Goal: Check status: Check status

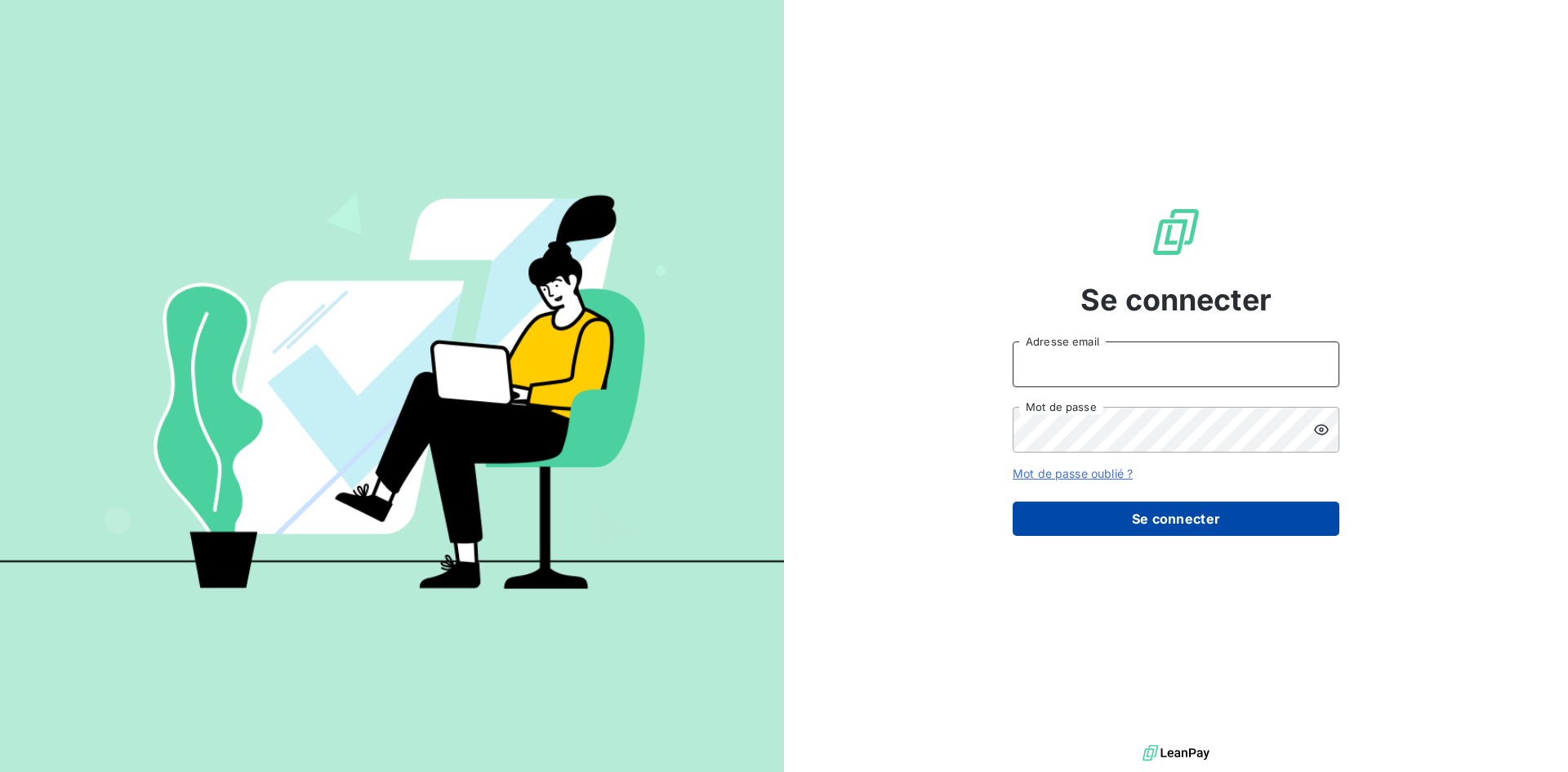
type input "[PERSON_NAME][EMAIL_ADDRESS][DOMAIN_NAME]"
click at [1210, 528] on button "Se connecter" at bounding box center [1177, 519] width 327 height 34
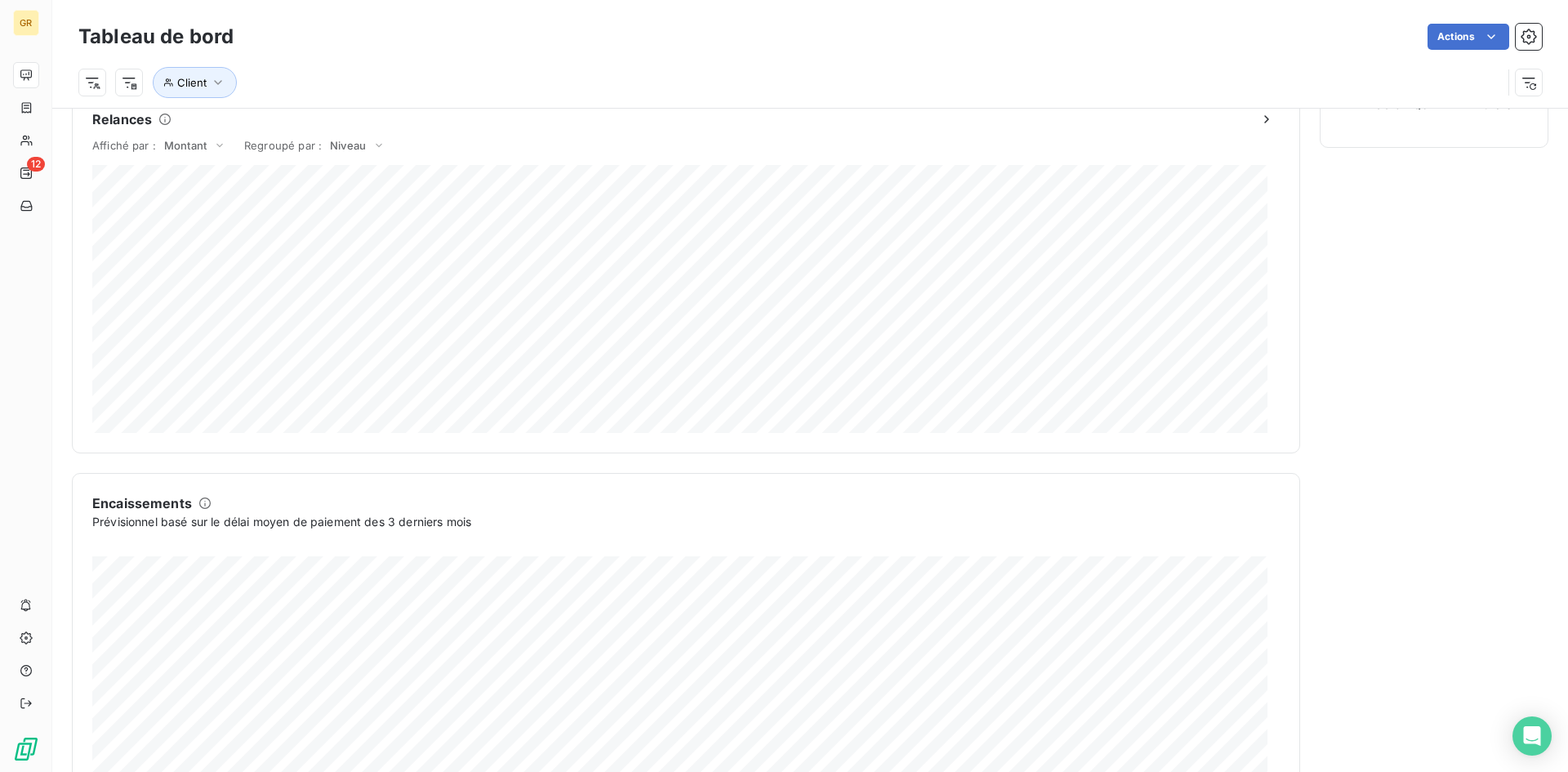
scroll to position [820, 0]
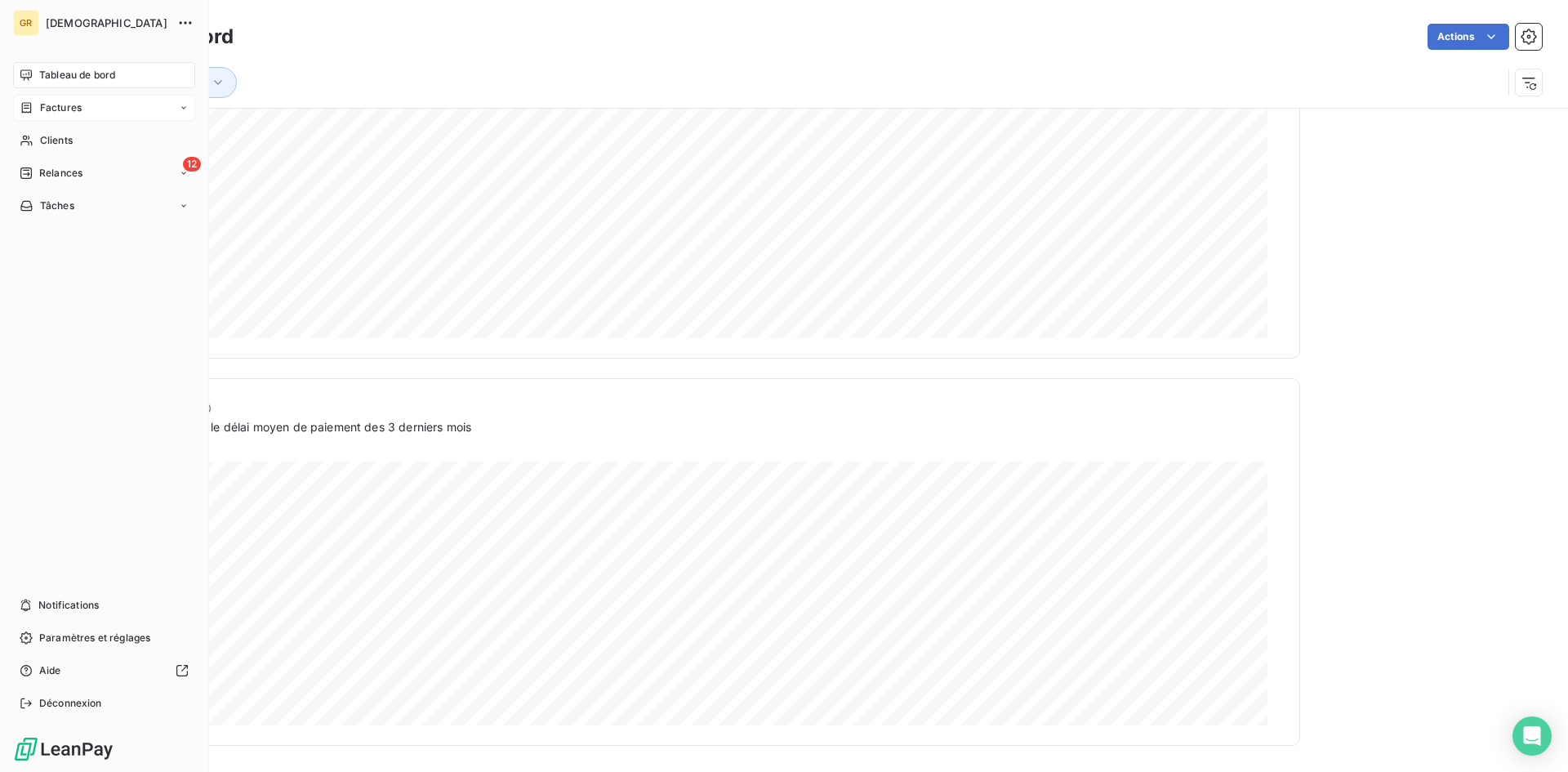
click at [49, 105] on span "Factures" at bounding box center [60, 108] width 42 height 15
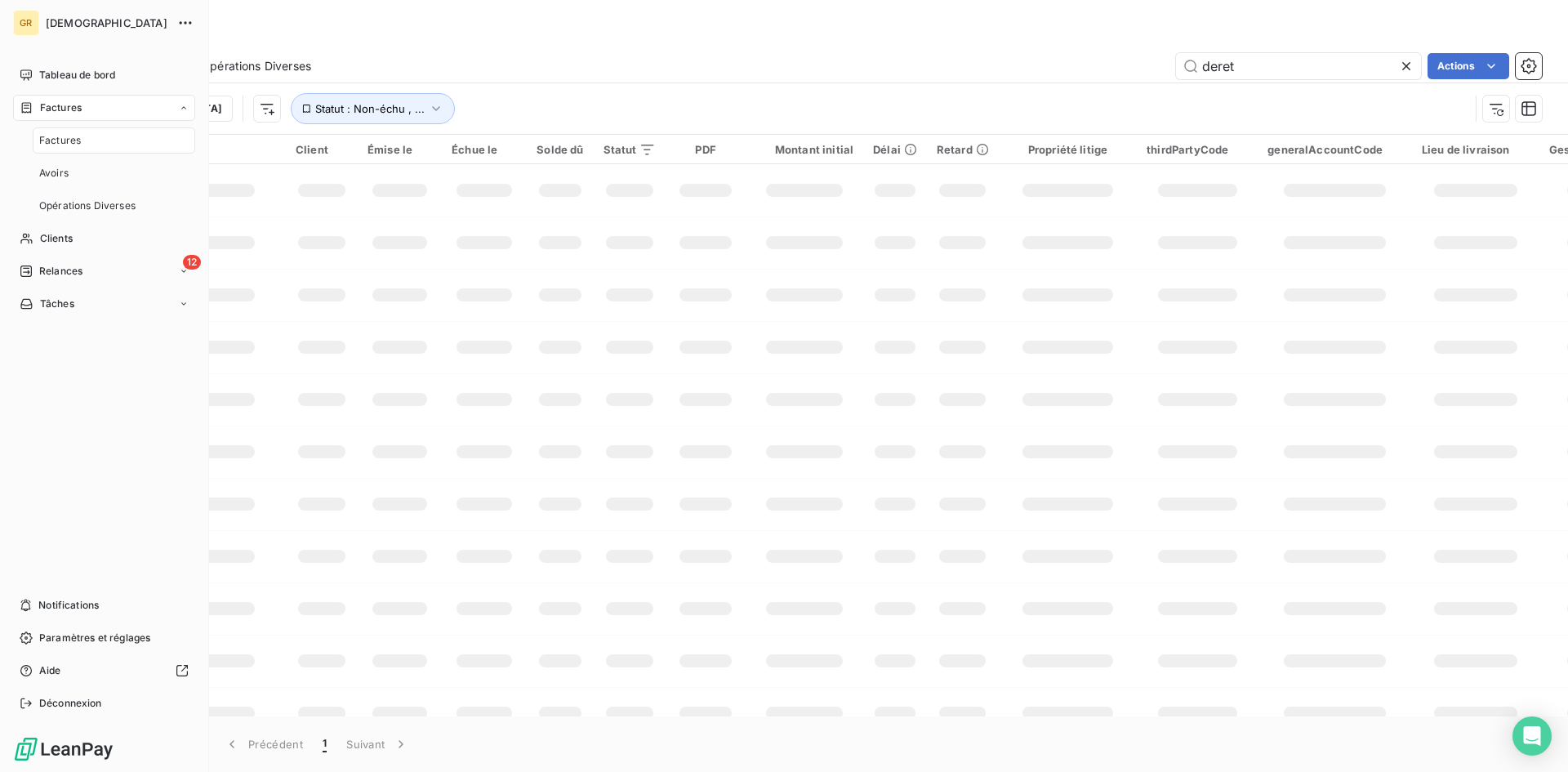
click at [51, 145] on span "Factures" at bounding box center [60, 141] width 42 height 15
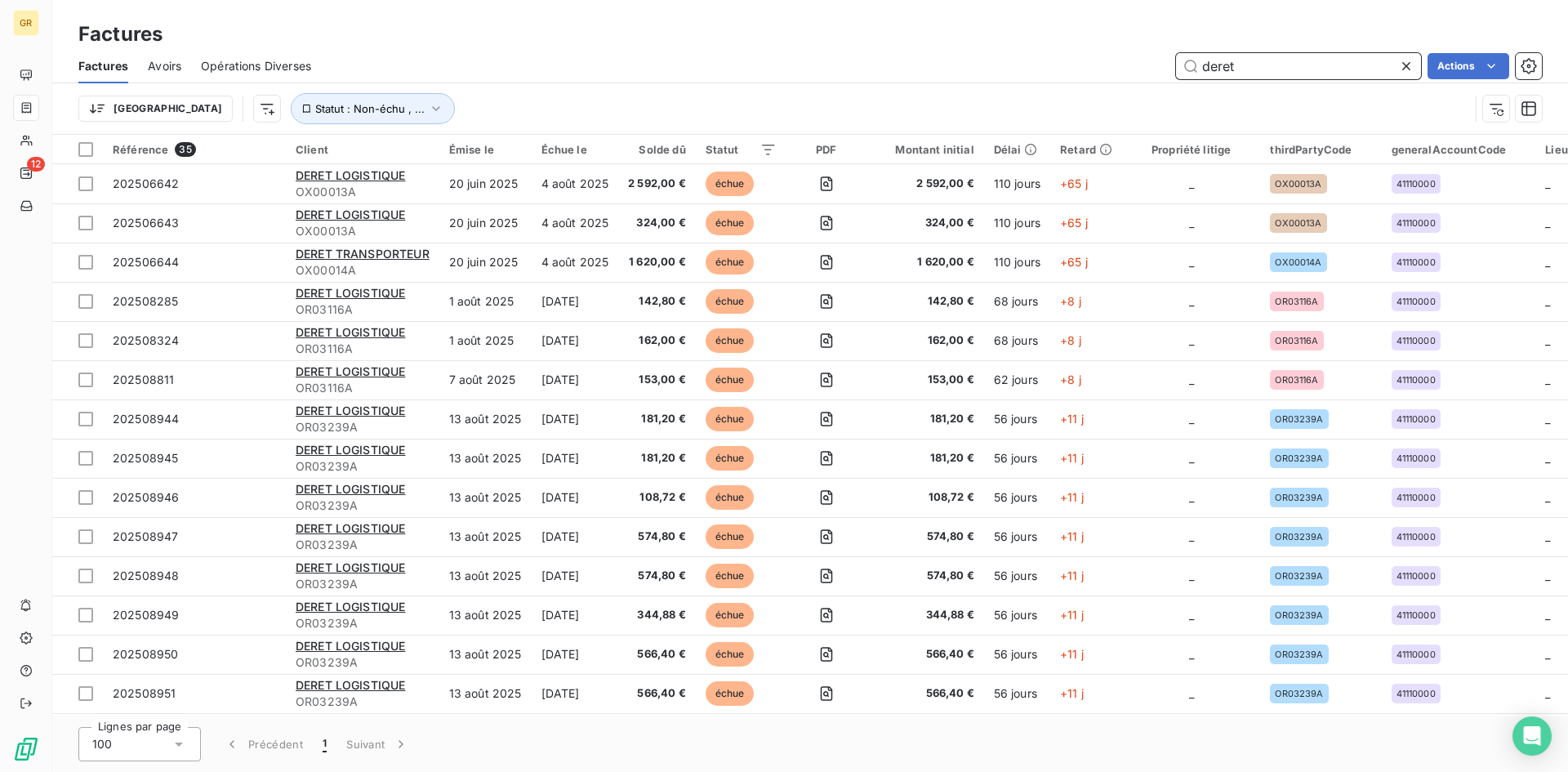
click at [1314, 73] on input "deret" at bounding box center [1299, 66] width 245 height 26
drag, startPoint x: 1314, startPoint y: 73, endPoint x: 1075, endPoint y: 74, distance: 239.0
click at [1075, 74] on div "deret Actions" at bounding box center [936, 66] width 1212 height 26
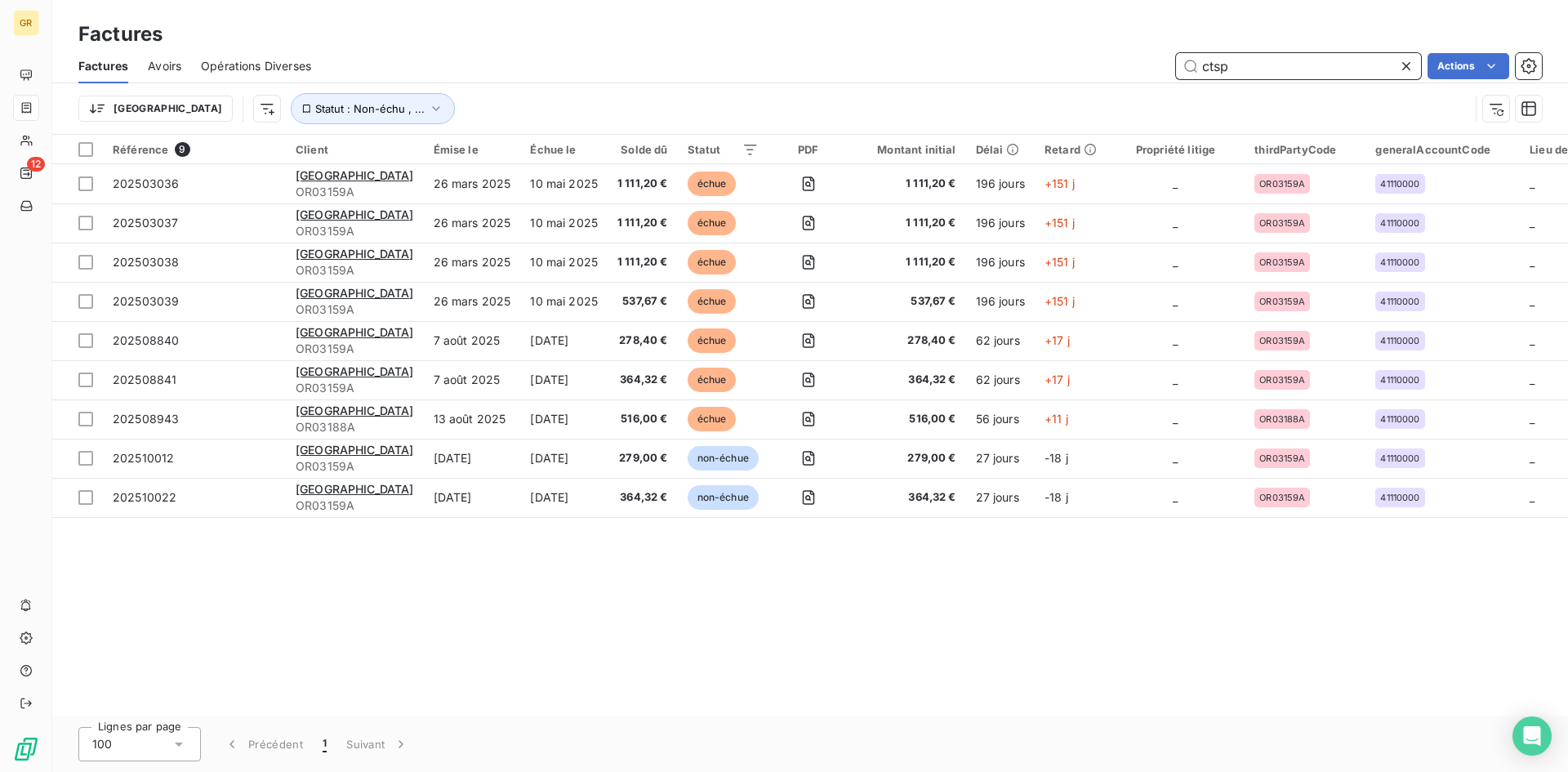
type input "ctsp"
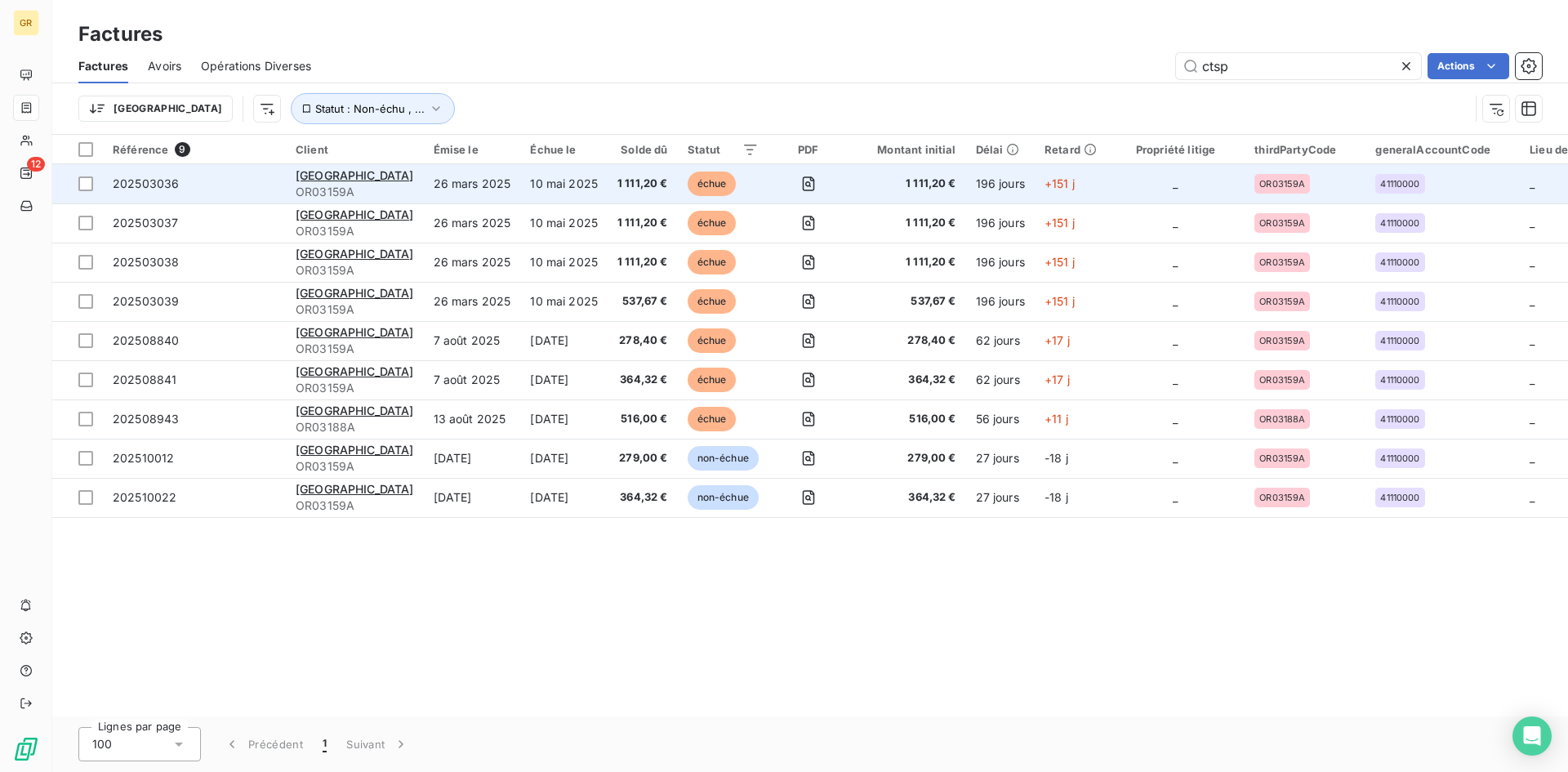
click at [324, 186] on span "OR03159A" at bounding box center [355, 192] width 118 height 16
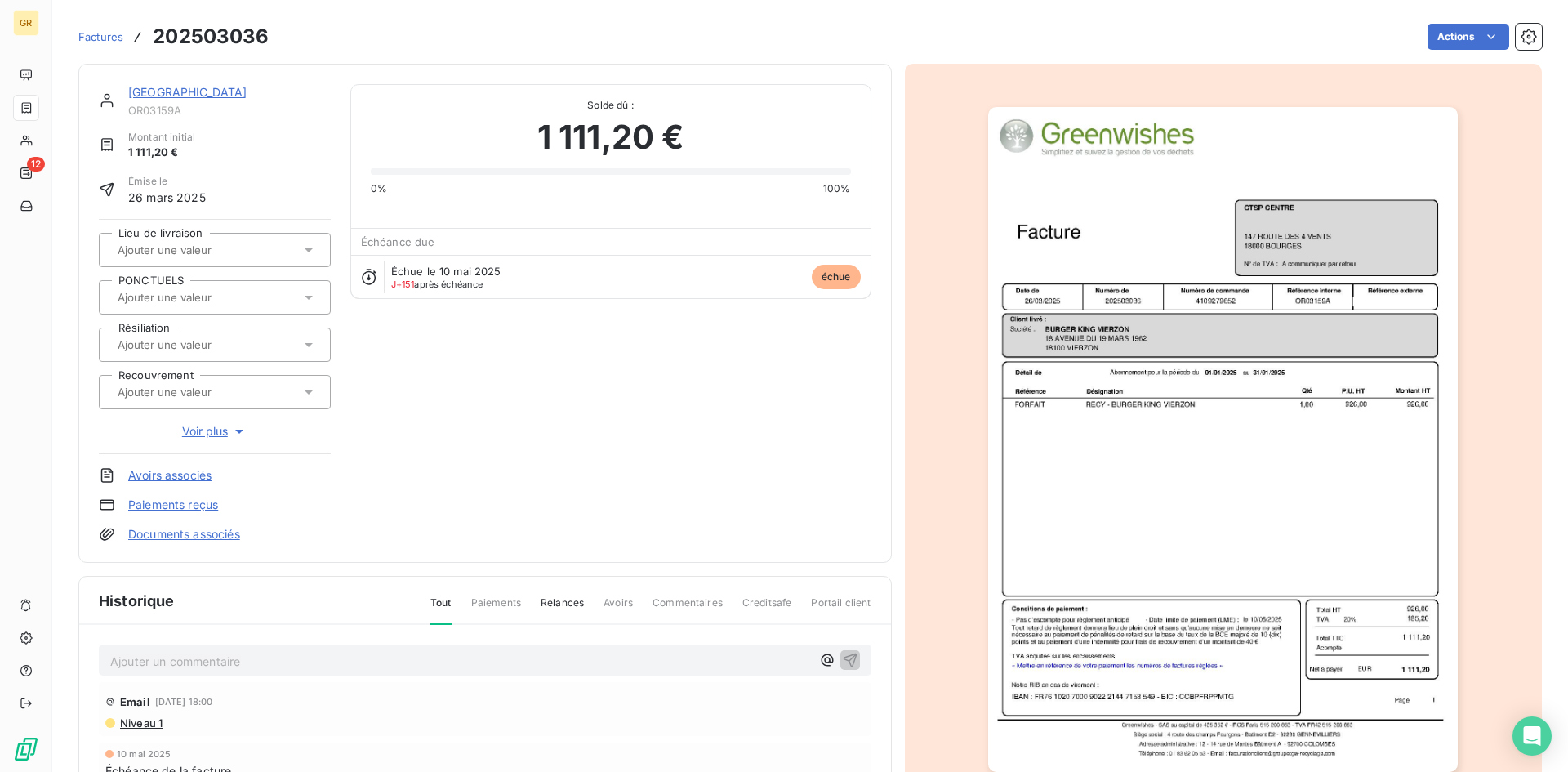
click at [107, 36] on span "Factures" at bounding box center [101, 37] width 45 height 13
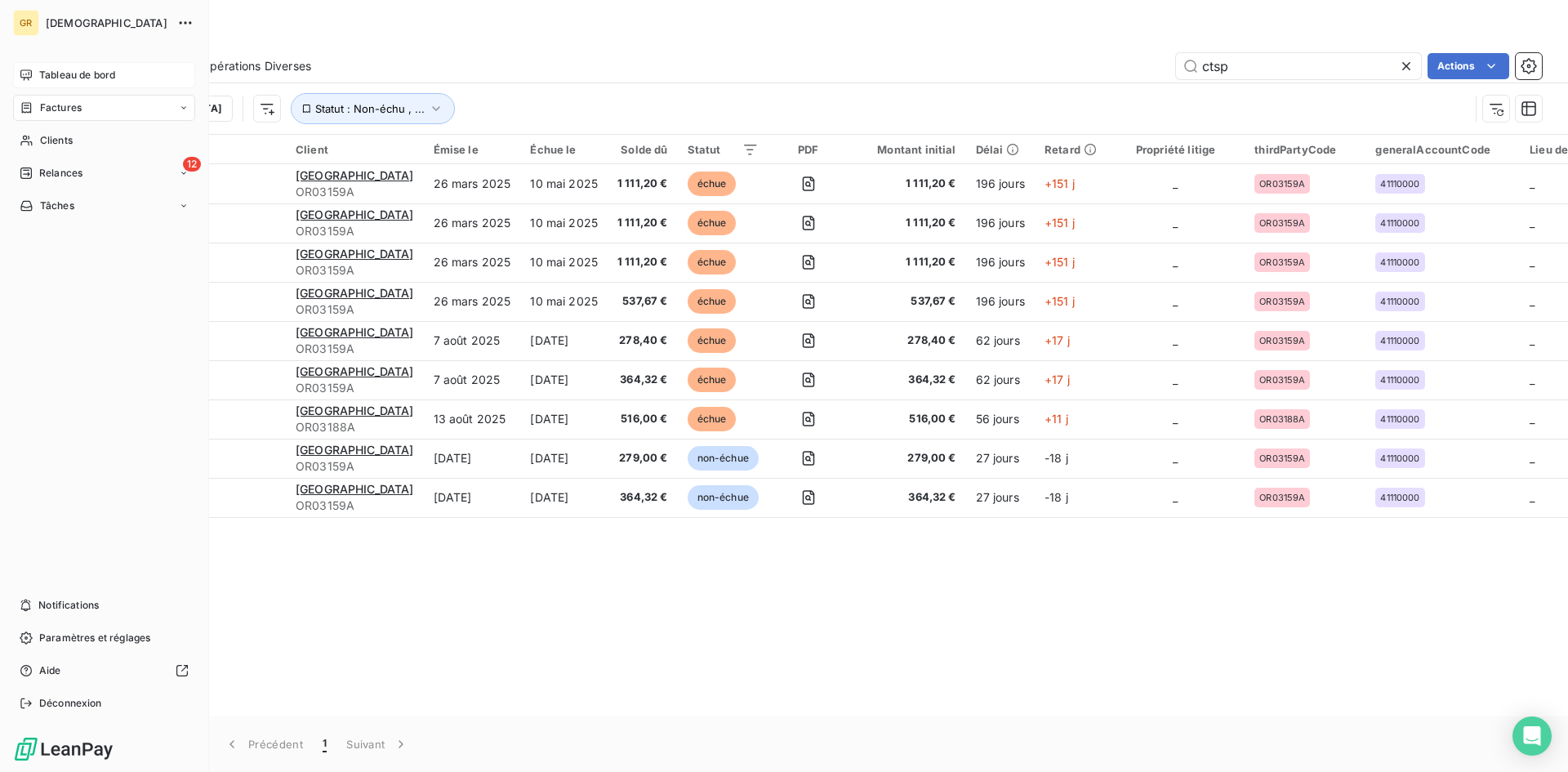
click at [21, 74] on icon at bounding box center [26, 74] width 11 height 11
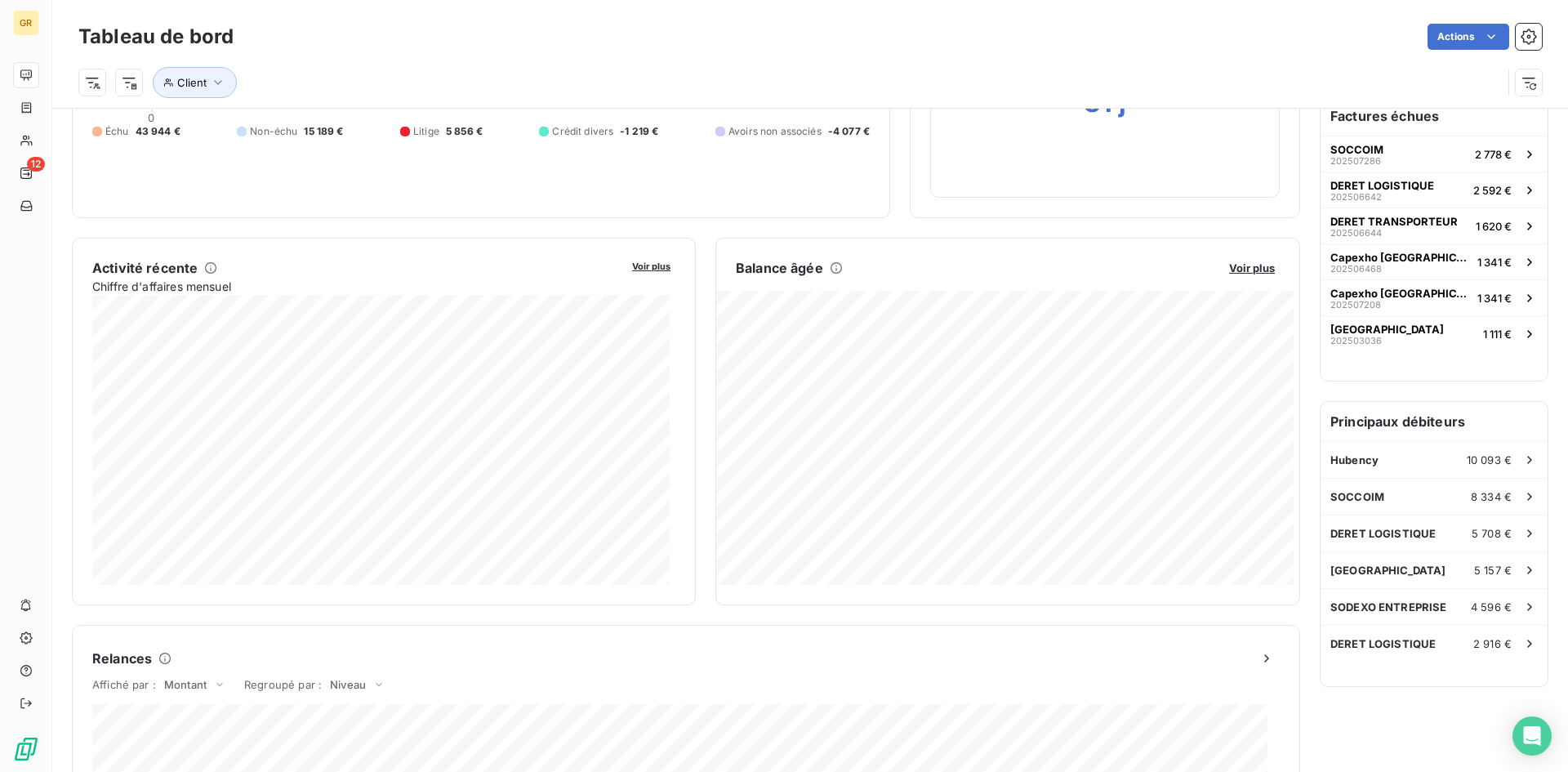
scroll to position [83, 0]
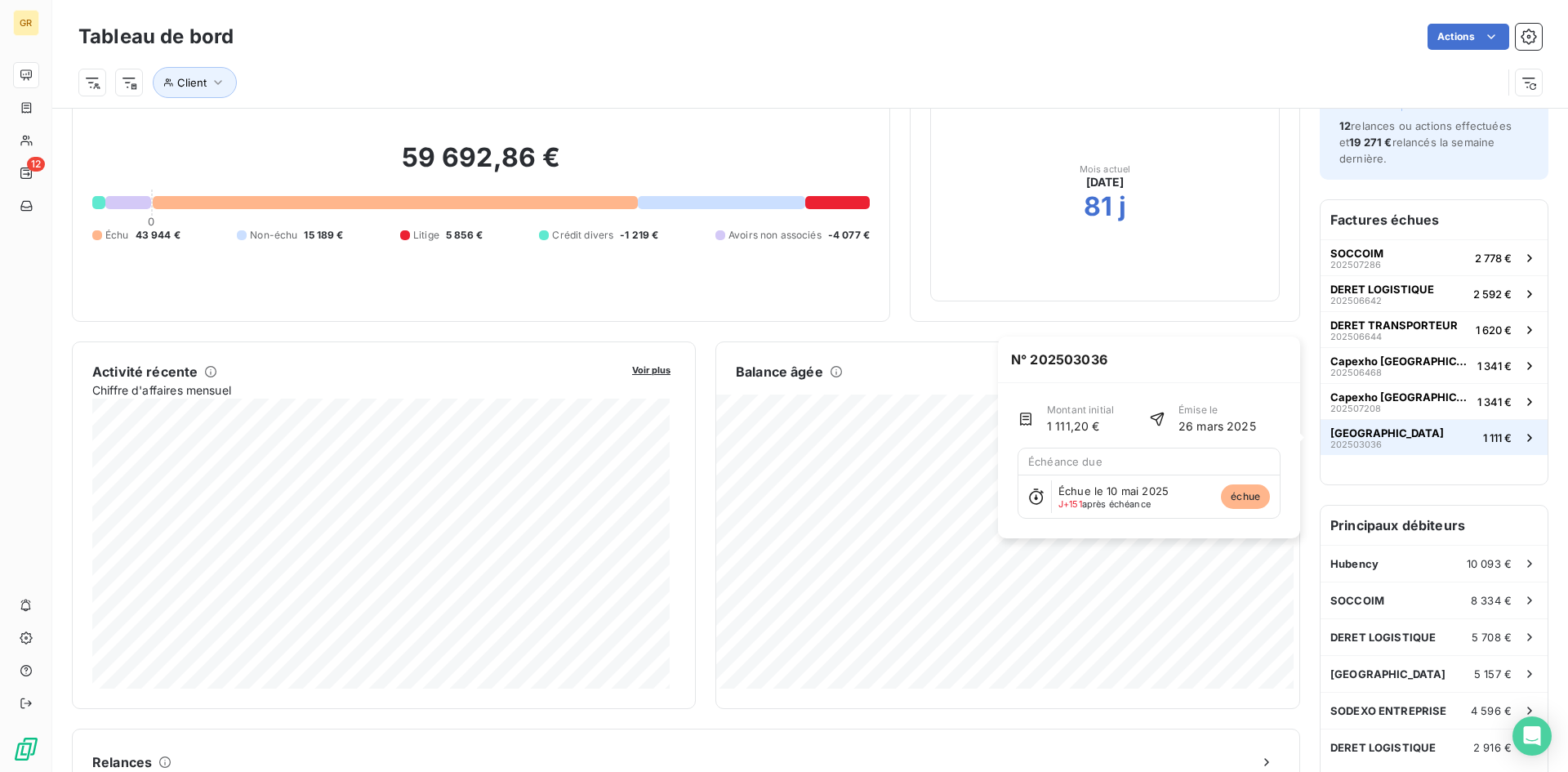
click at [1368, 448] on span "202503036" at bounding box center [1356, 444] width 51 height 10
